Goal: Entertainment & Leisure: Browse casually

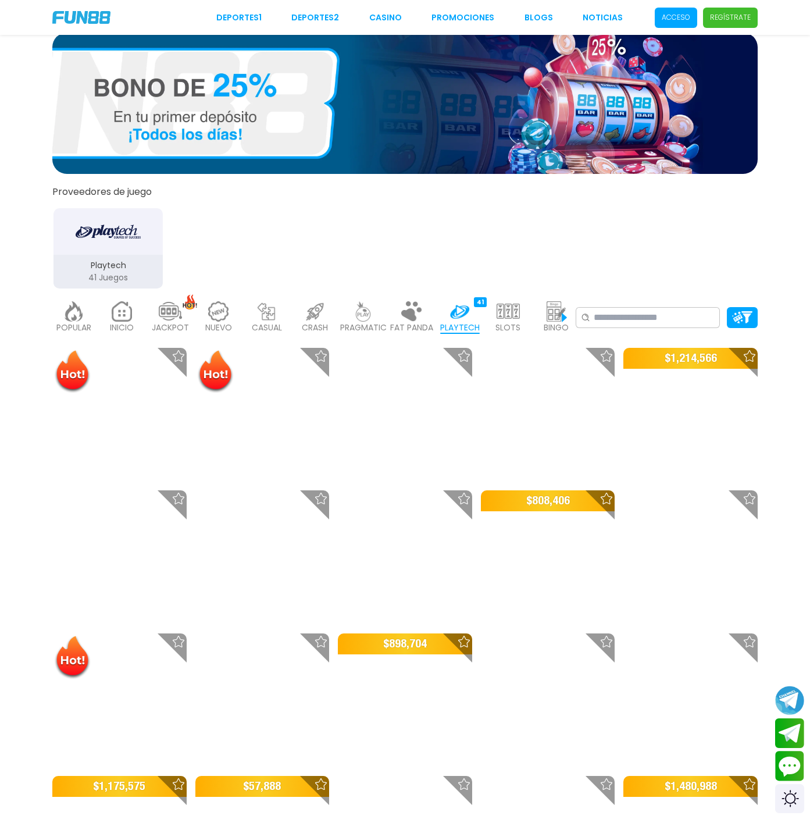
scroll to position [70, 0]
